Goal: Book appointment/travel/reservation

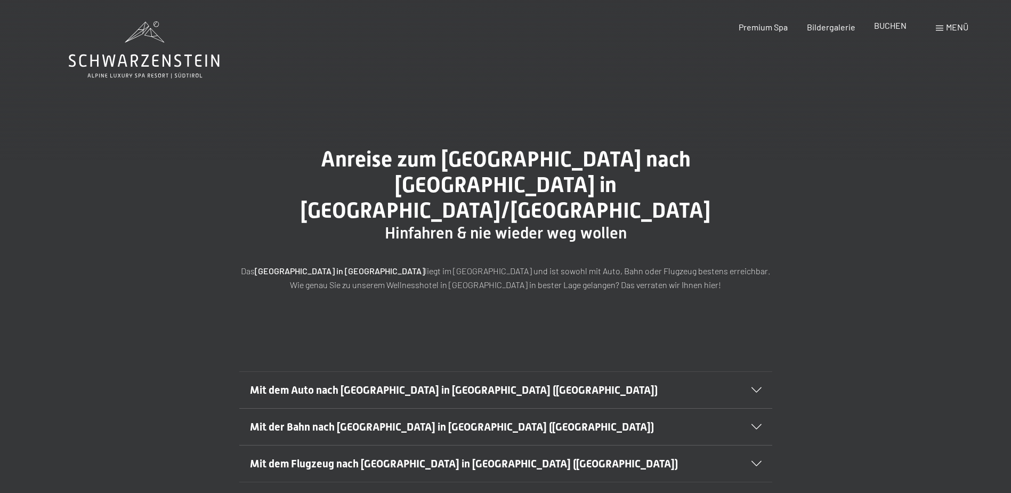
click at [891, 29] on span "BUCHEN" at bounding box center [890, 25] width 33 height 10
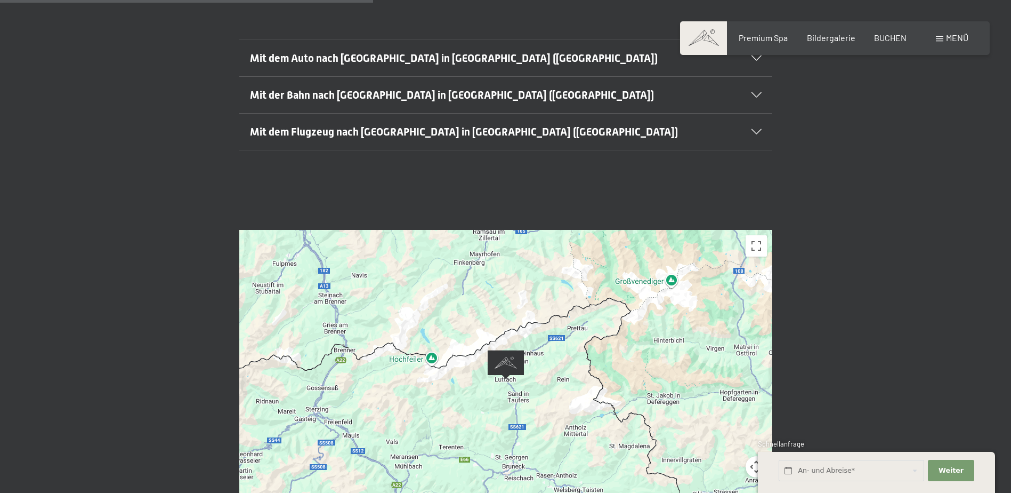
scroll to position [213, 0]
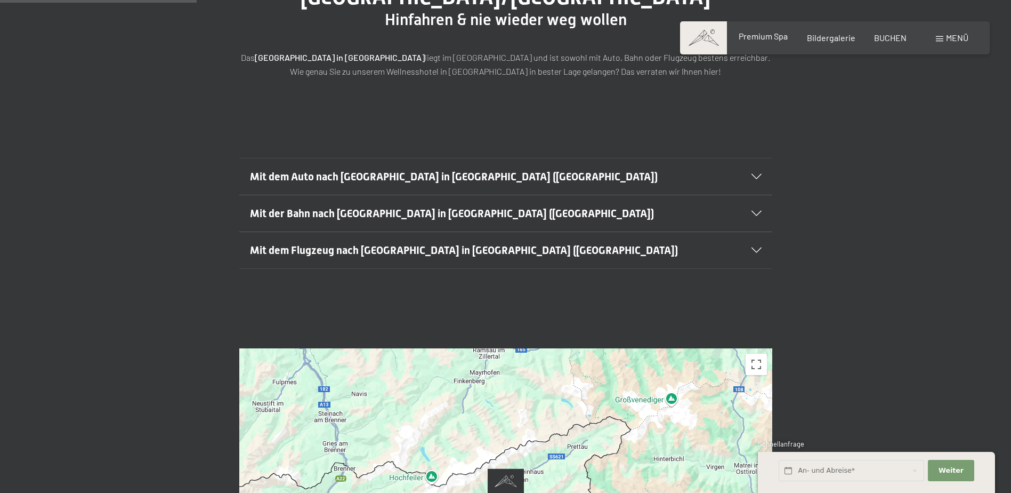
click at [762, 37] on span "Premium Spa" at bounding box center [763, 36] width 49 height 10
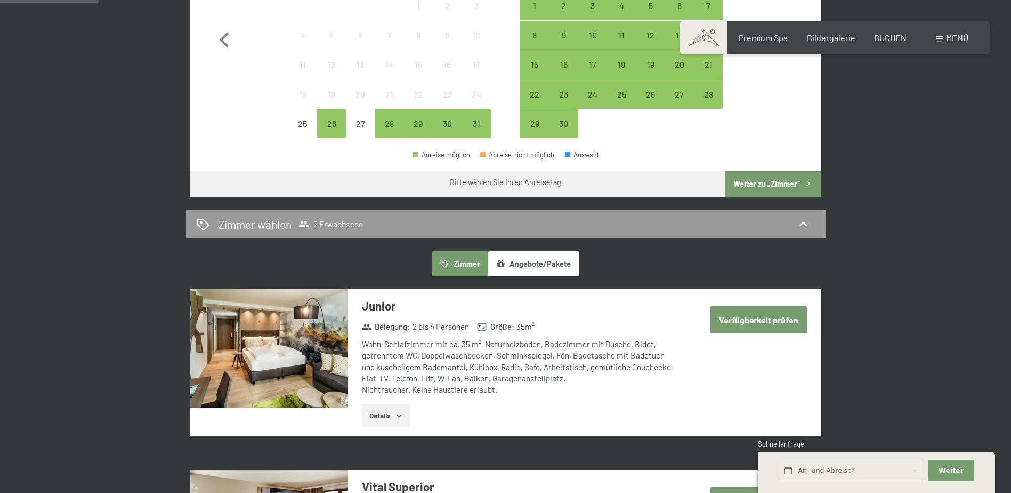
scroll to position [426, 0]
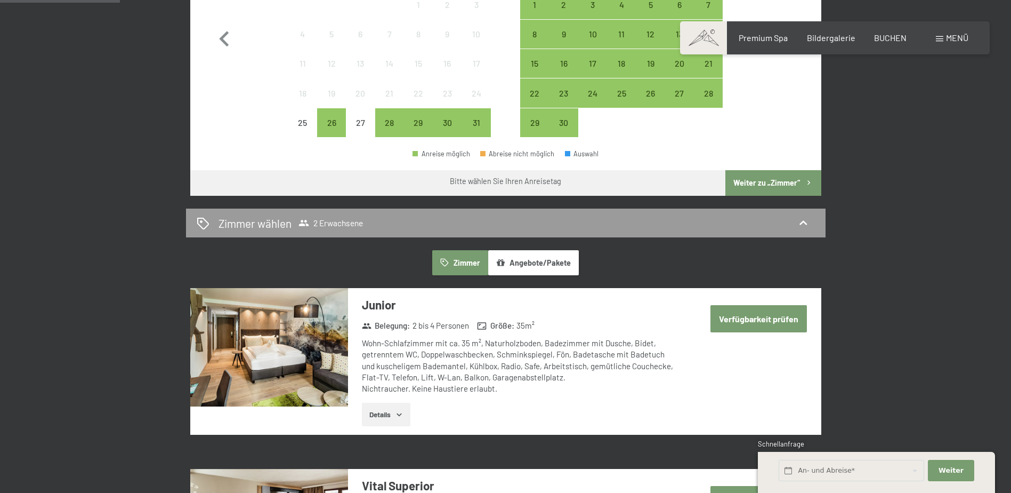
click at [545, 262] on button "Angebote/Pakete" at bounding box center [533, 262] width 91 height 25
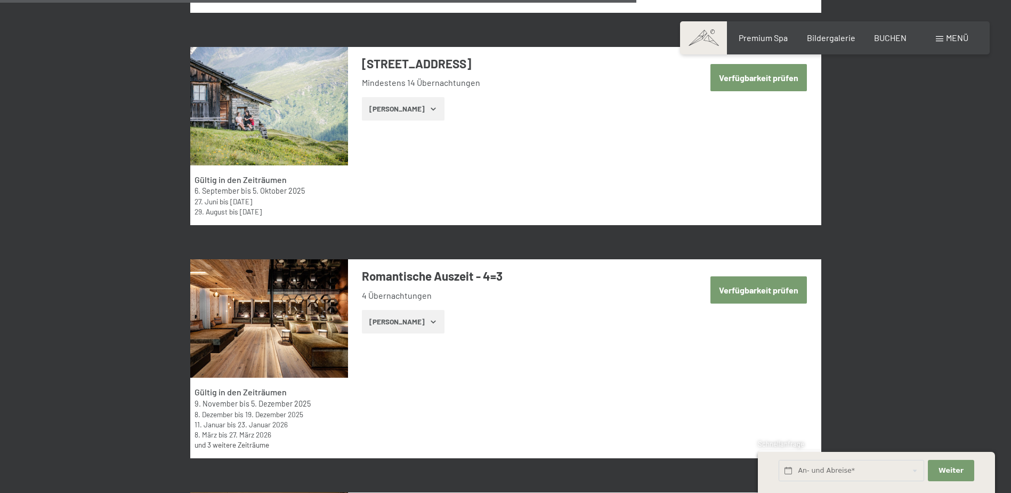
scroll to position [2506, 0]
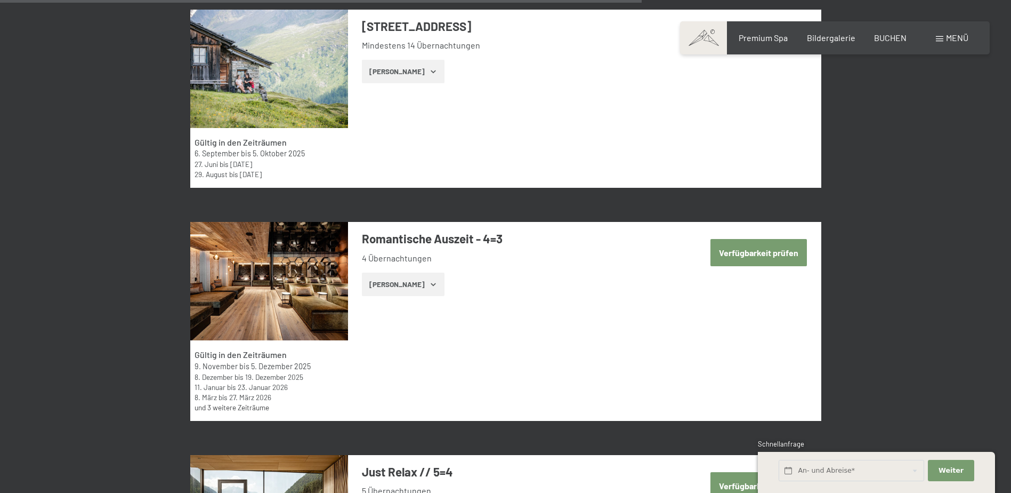
click at [759, 255] on button "Verfügbarkeit prüfen" at bounding box center [759, 252] width 96 height 27
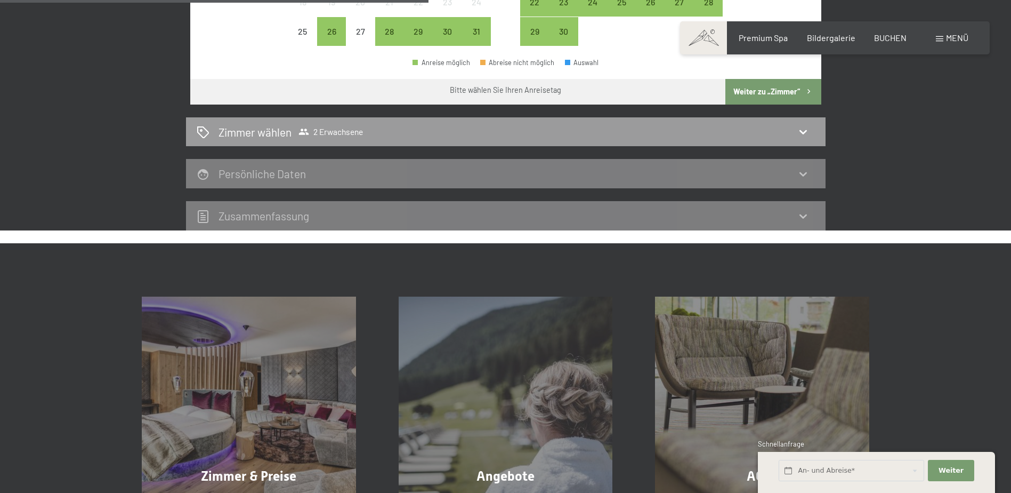
scroll to position [521, 0]
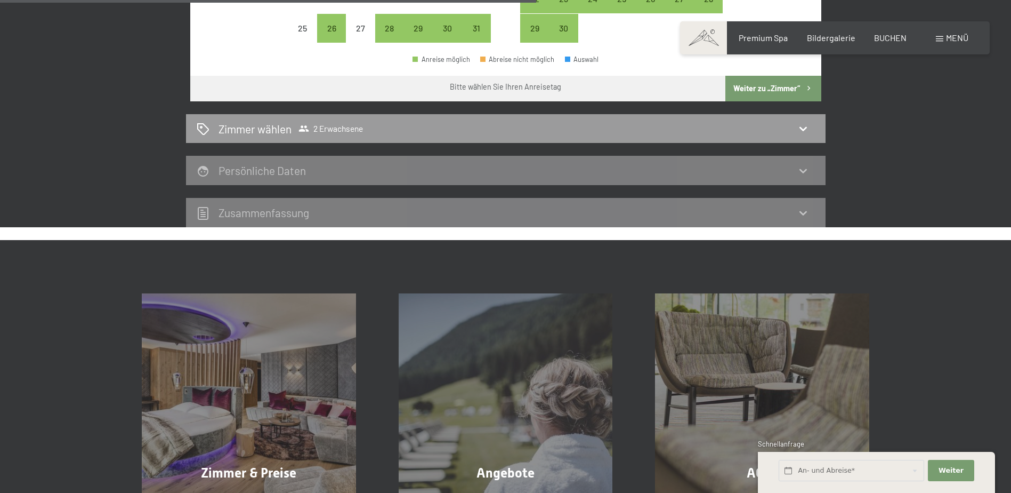
click at [804, 214] on icon at bounding box center [803, 213] width 7 height 4
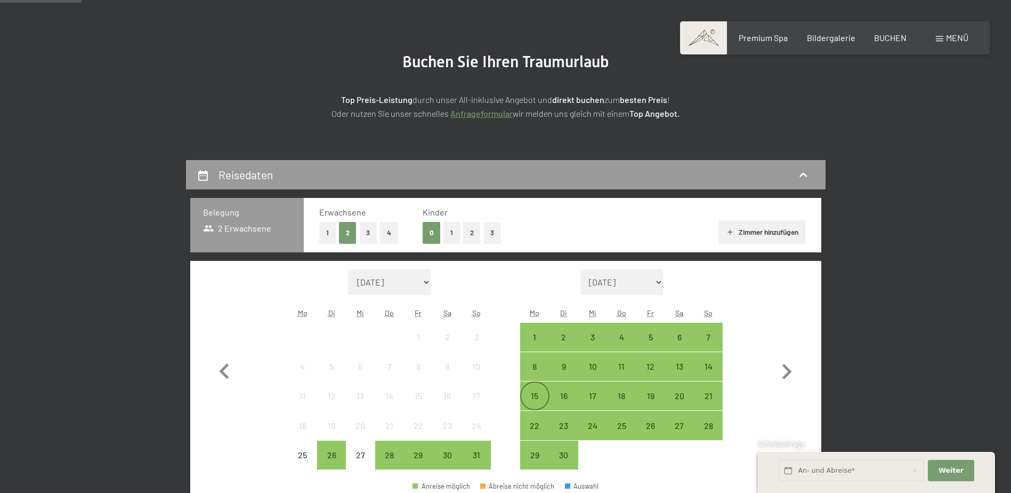
scroll to position [41, 0]
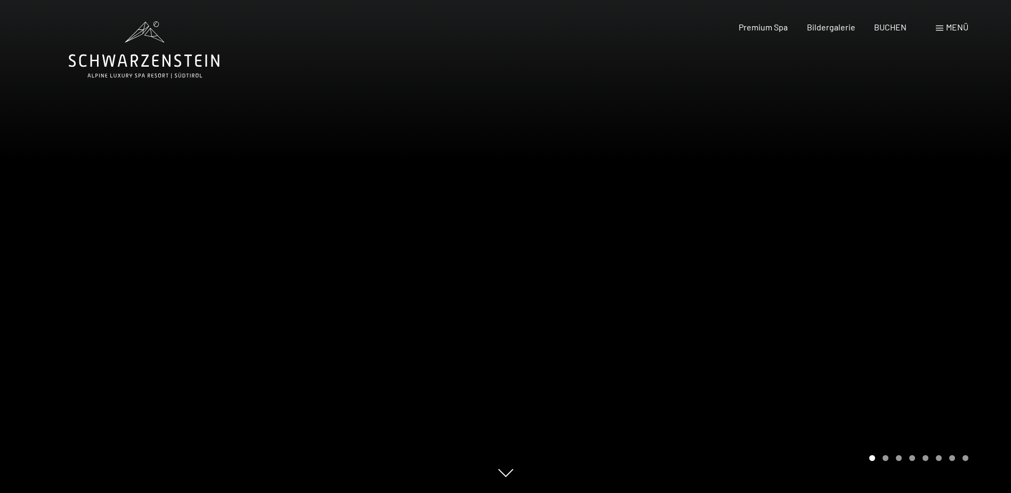
click at [953, 27] on span "Menü" at bounding box center [957, 27] width 22 height 10
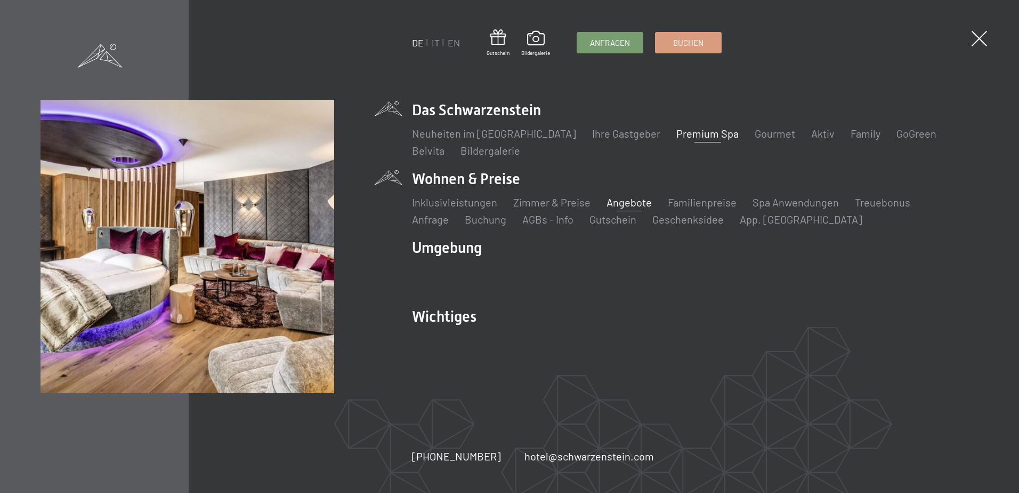
click at [615, 201] on link "Angebote" at bounding box center [629, 202] width 45 height 13
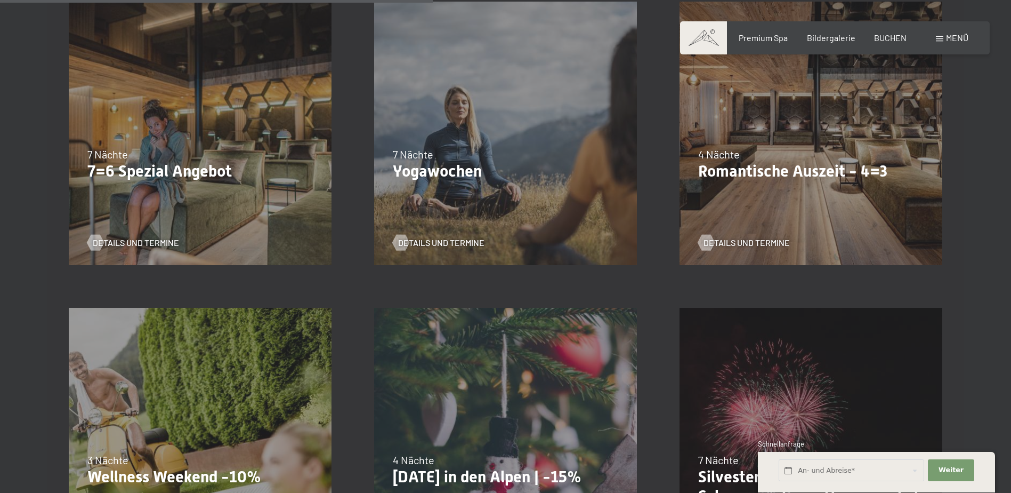
scroll to position [960, 0]
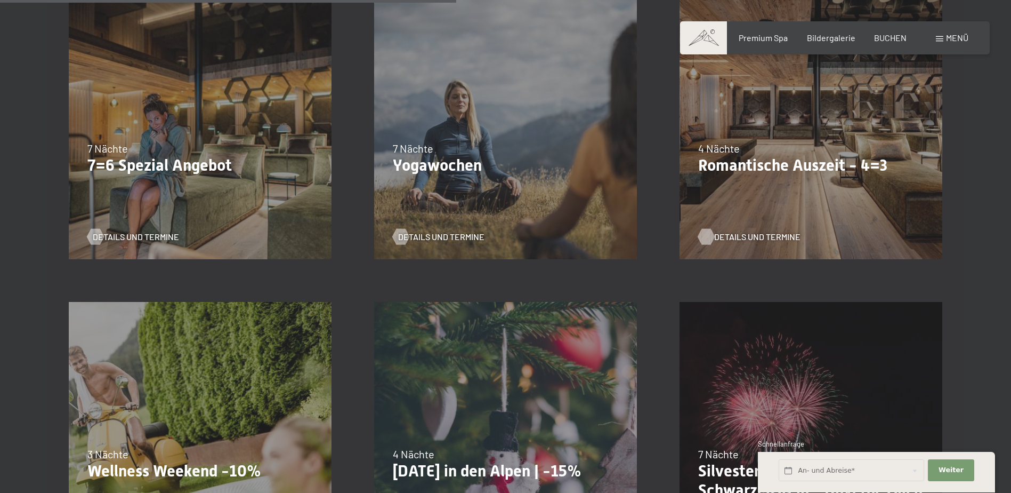
click at [746, 234] on span "Details und Termine" at bounding box center [757, 237] width 86 height 12
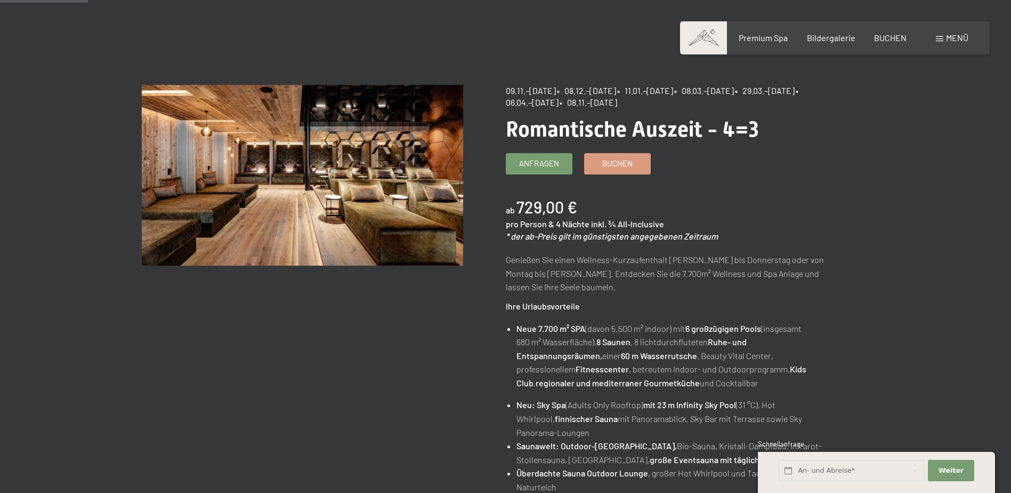
scroll to position [53, 0]
